Goal: Information Seeking & Learning: Learn about a topic

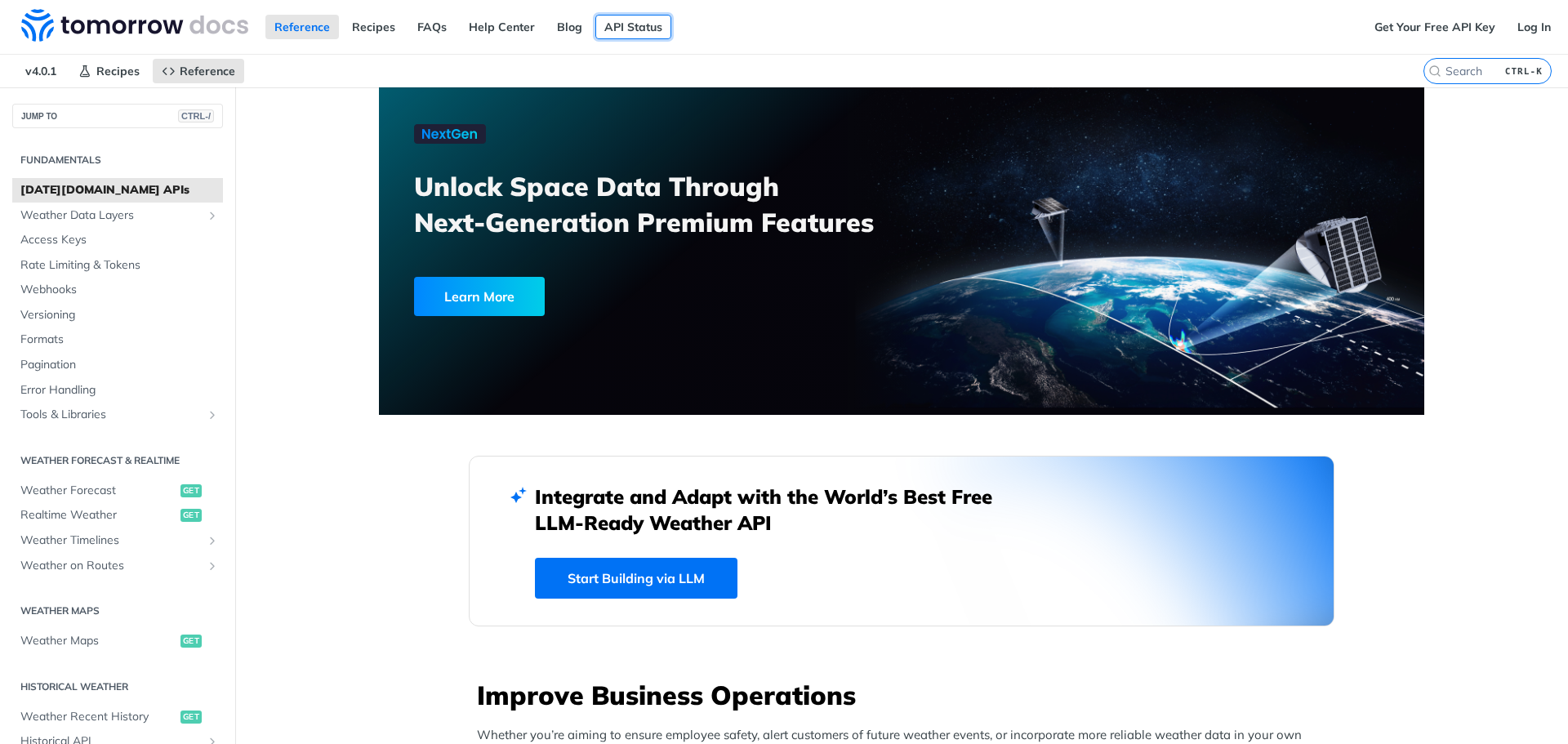
click at [624, 27] on link "API Status" at bounding box center [634, 27] width 76 height 25
click at [99, 507] on span "Realtime Weather" at bounding box center [98, 515] width 156 height 17
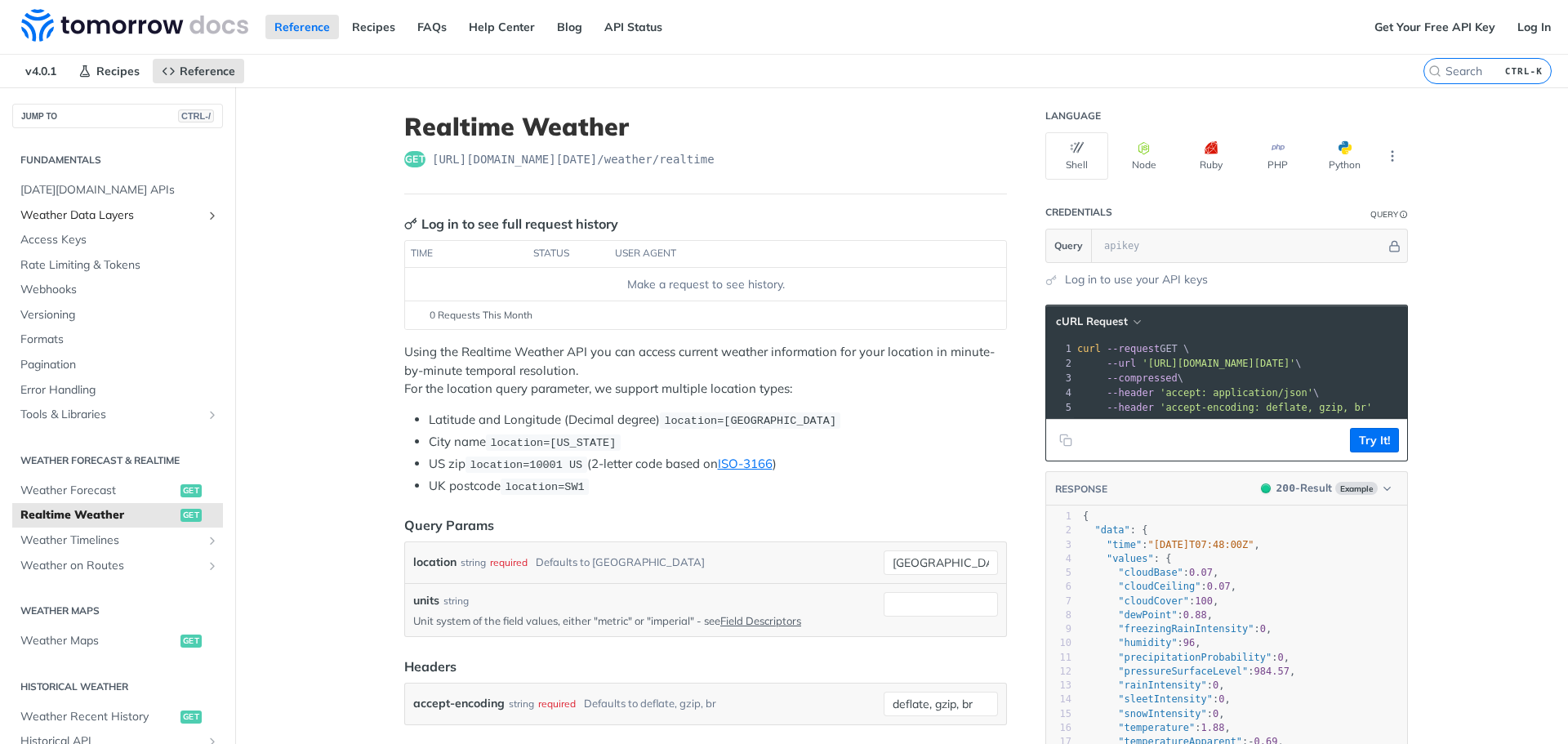
click at [135, 217] on span "Weather Data Layers" at bounding box center [112, 216] width 182 height 17
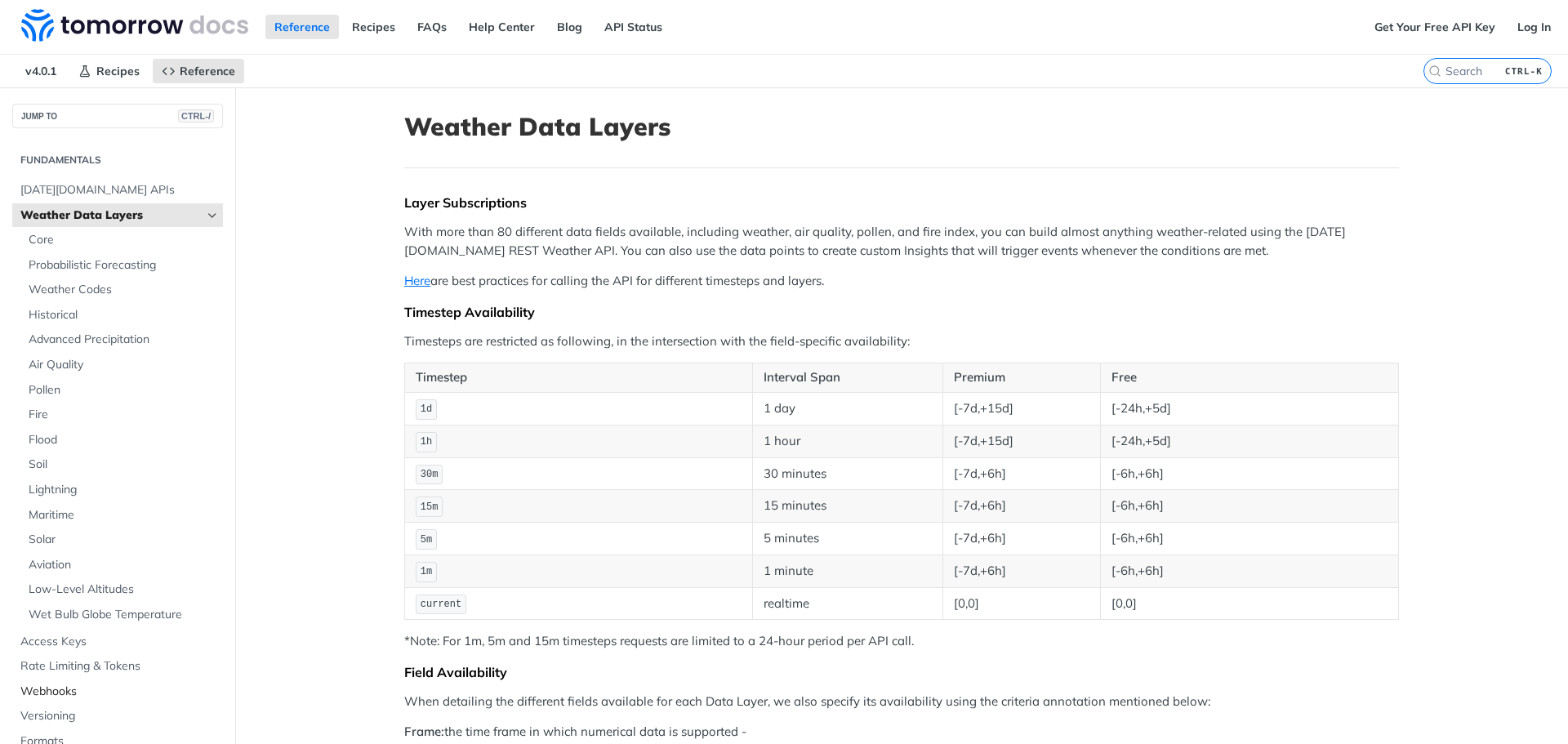
click at [88, 684] on span "Webhooks" at bounding box center [120, 692] width 198 height 17
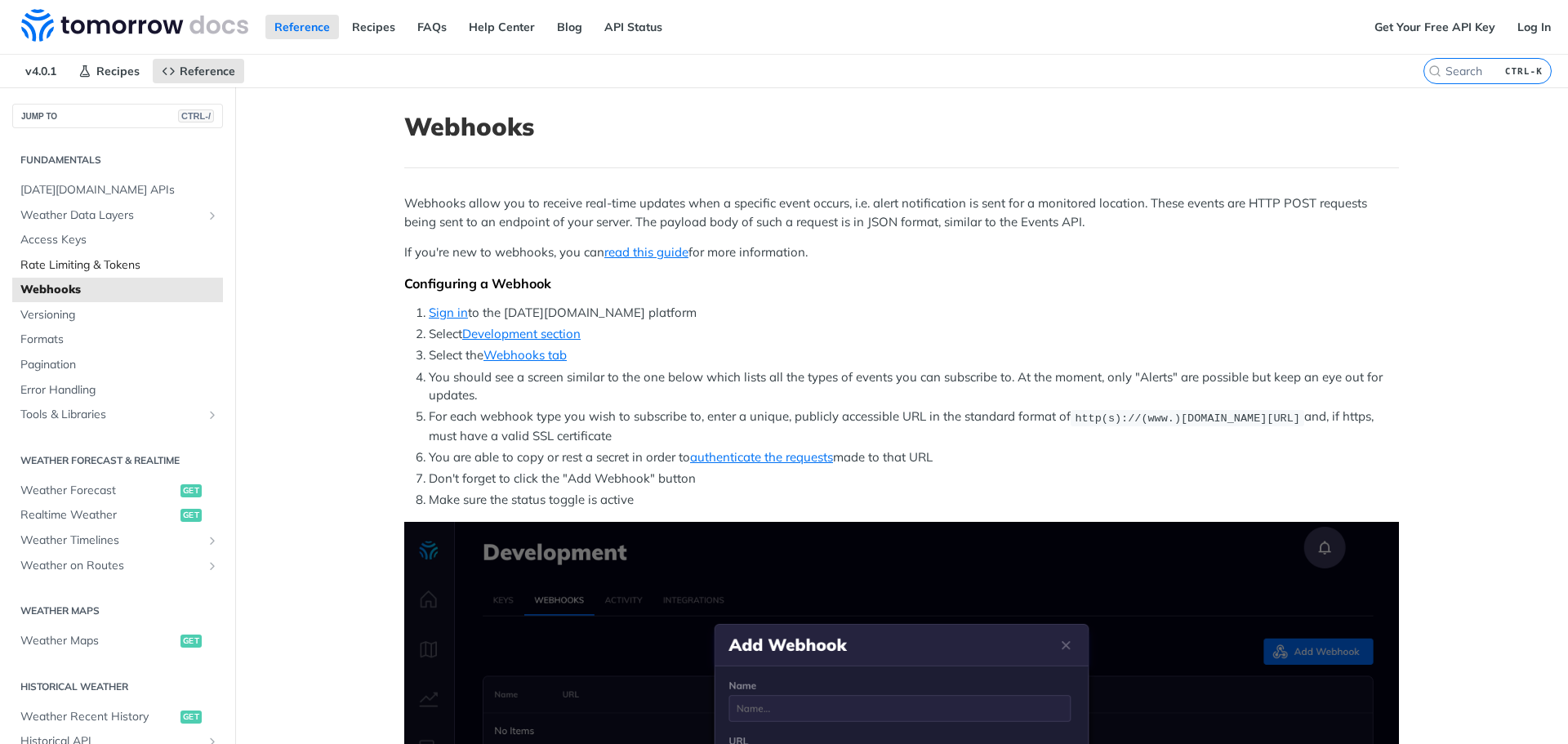
click at [131, 267] on span "Rate Limiting & Tokens" at bounding box center [120, 265] width 198 height 17
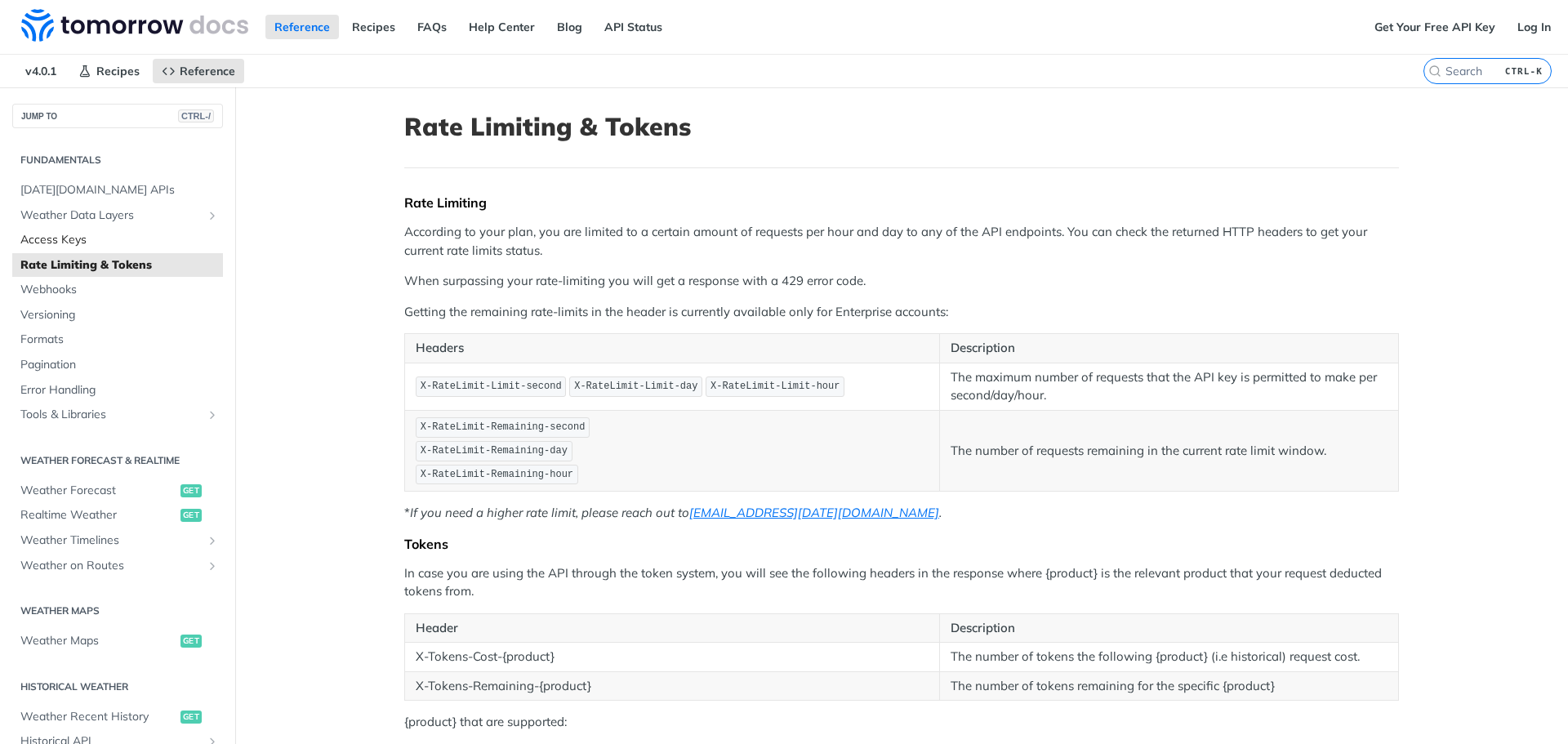
click at [136, 230] on link "Access Keys" at bounding box center [117, 240] width 211 height 25
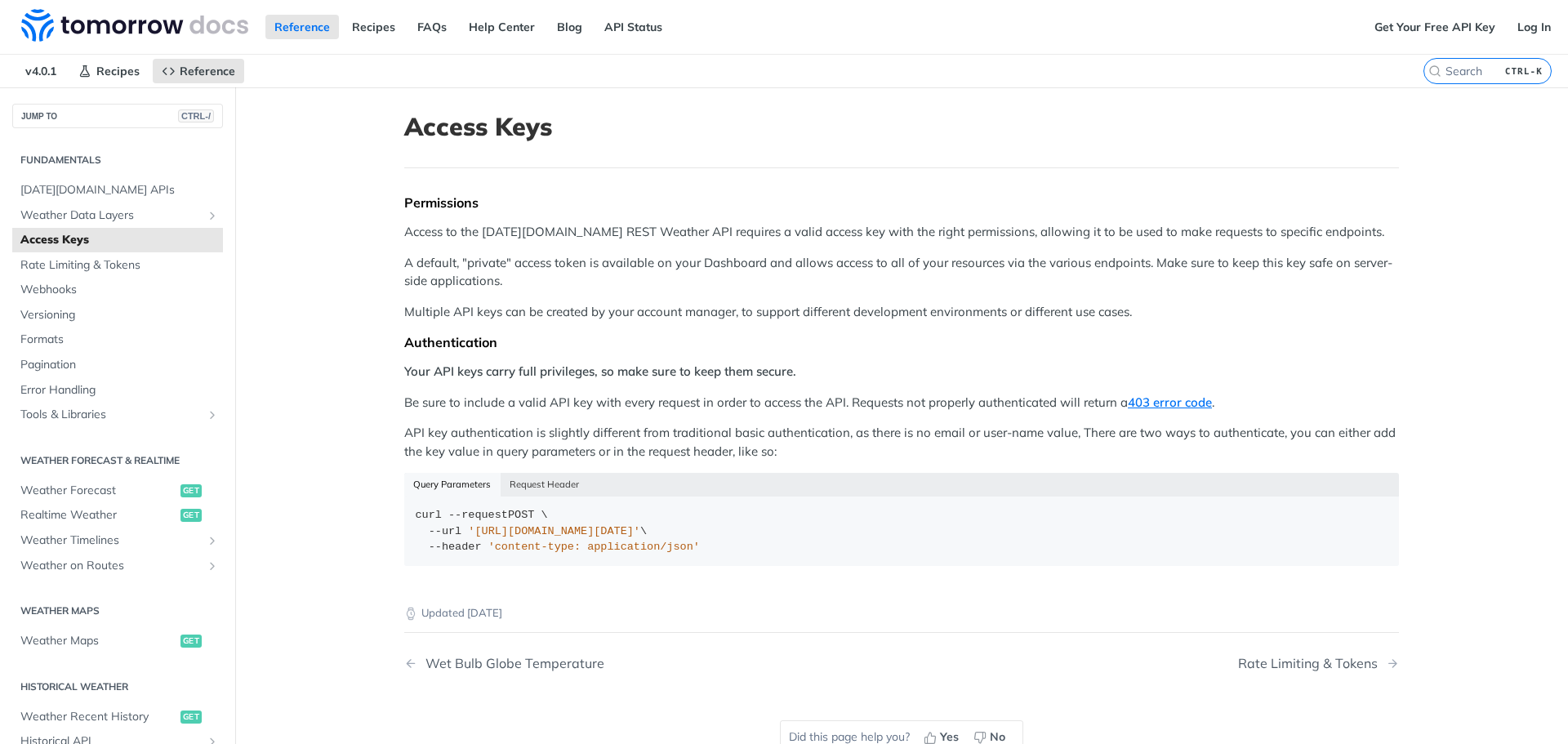
click at [316, 393] on main "JUMP TO CTRL-/ Fundamentals [DATE][DOMAIN_NAME] APIs Weather Data Layers Core P…" at bounding box center [784, 459] width 1568 height 744
